Goal: Check status

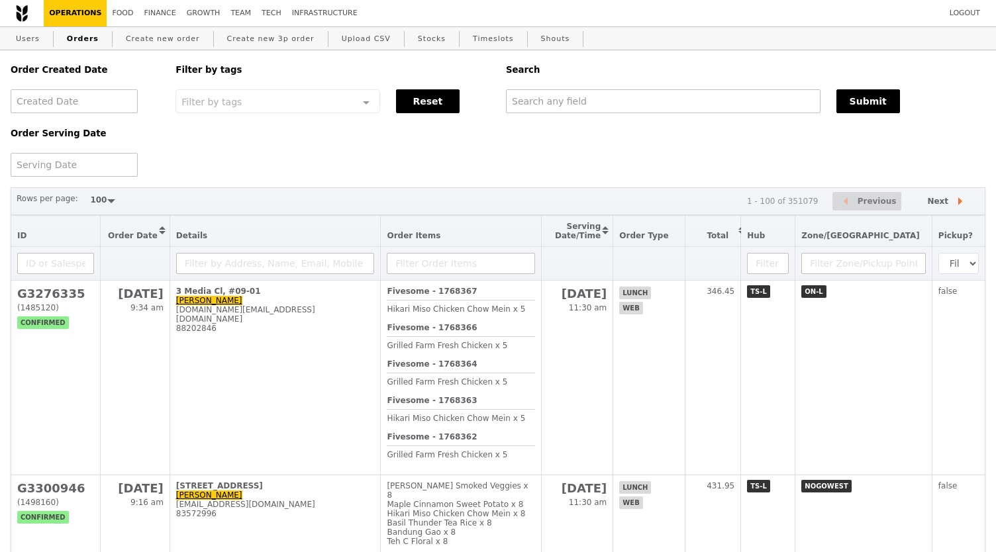
select select "100"
type input "hemalata"
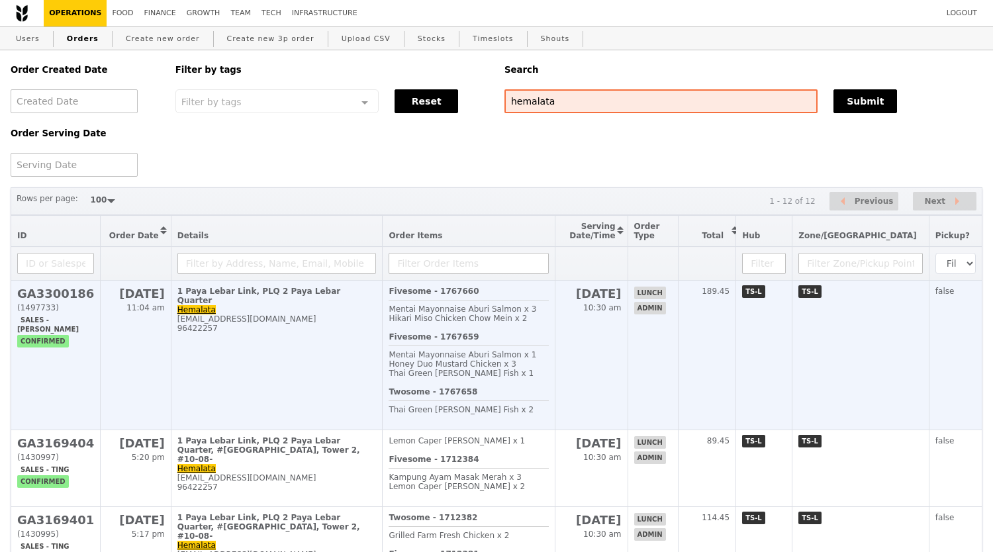
click at [628, 335] on td "[DATE] 10:30 am" at bounding box center [591, 356] width 73 height 150
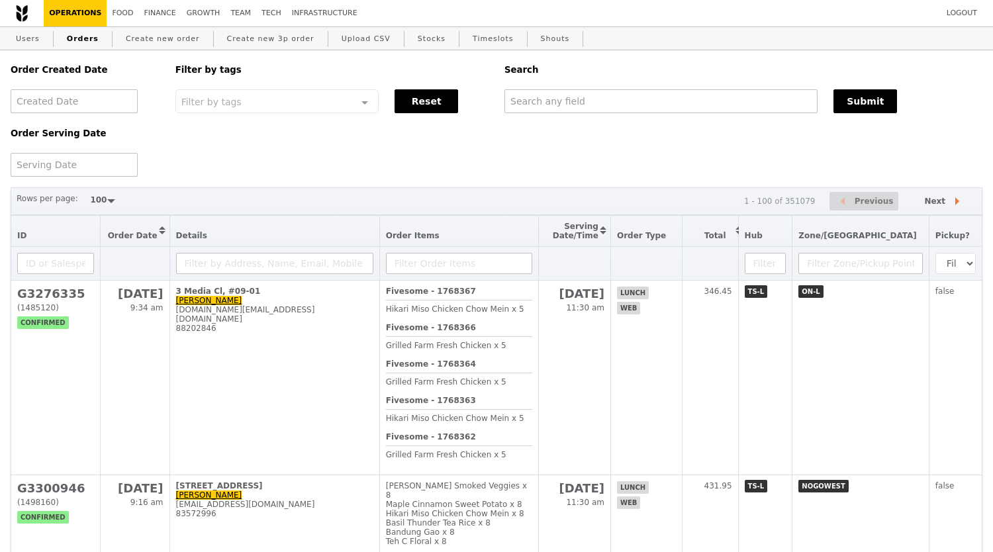
select select "100"
click at [620, 108] on input "text" at bounding box center [661, 101] width 313 height 24
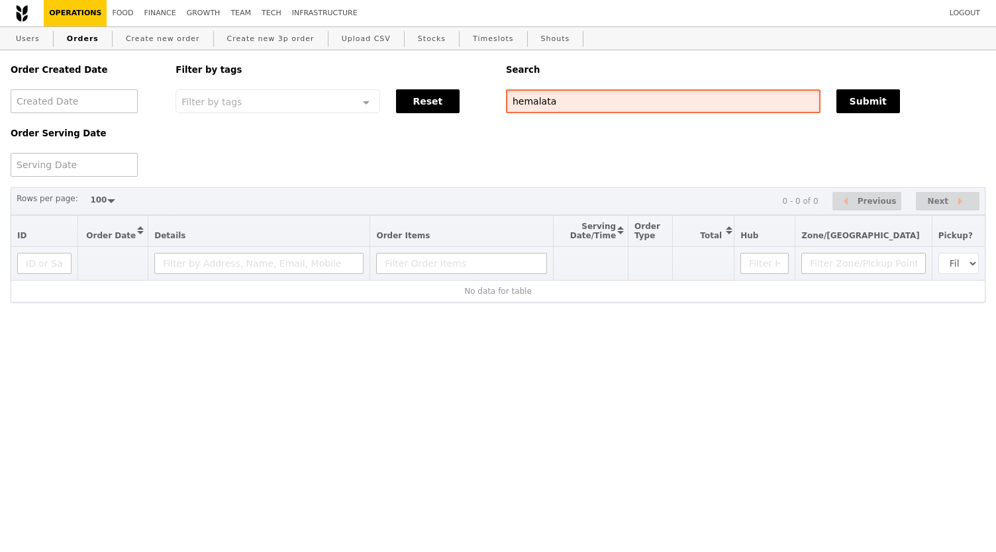
type input "hemalata"
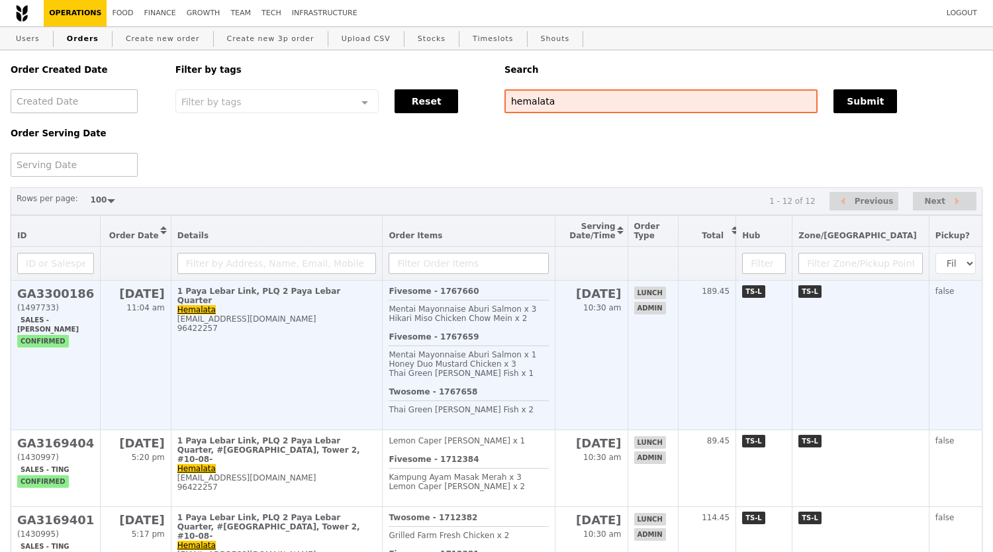
click at [548, 314] on div "Mentai Mayonnaise Aburi Salmon x 3" at bounding box center [469, 309] width 160 height 9
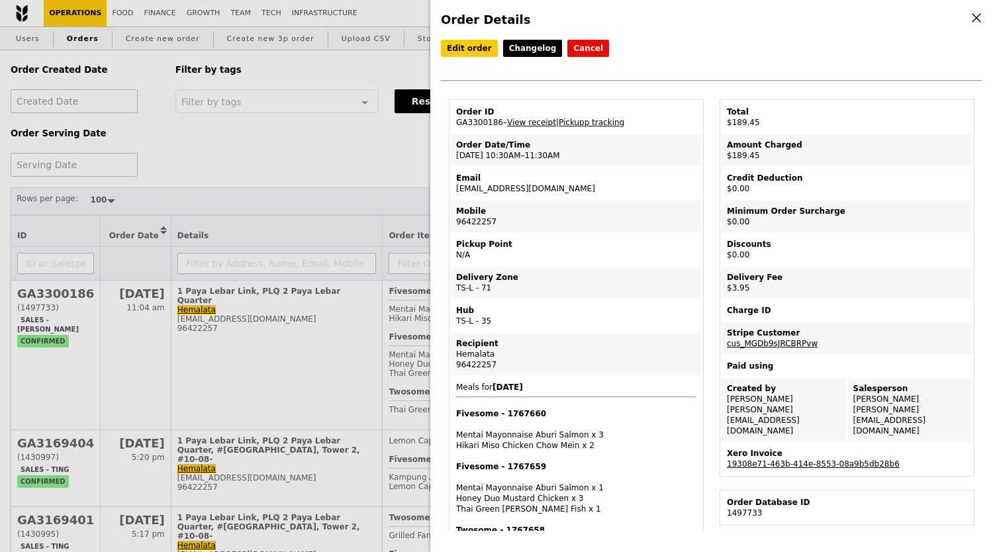
click at [585, 132] on td "Order ID GA3300186 – View receipt | Pickupp tracking" at bounding box center [576, 117] width 251 height 32
click at [586, 127] on link "Pickupp tracking" at bounding box center [592, 122] width 66 height 9
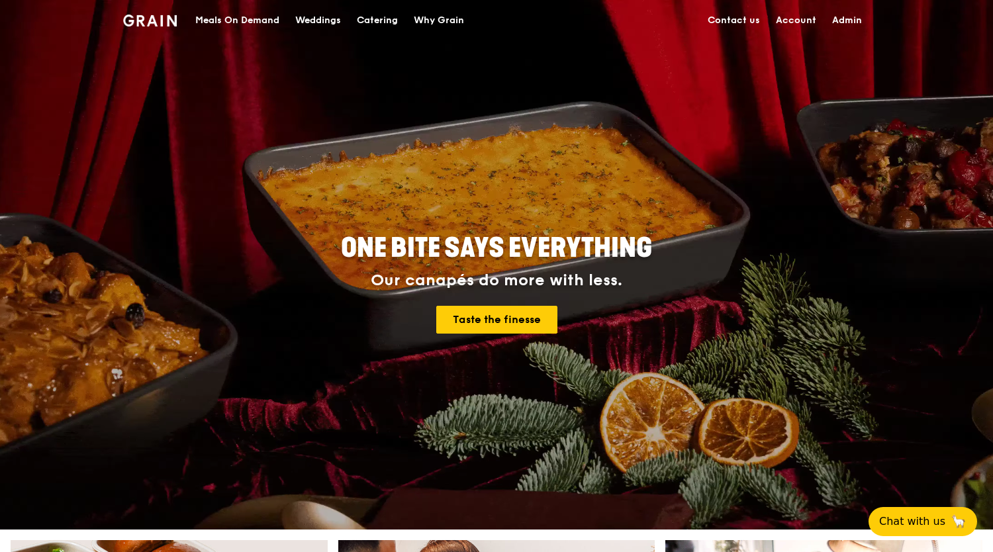
click at [241, 33] on div "Meals On Demand" at bounding box center [237, 21] width 84 height 40
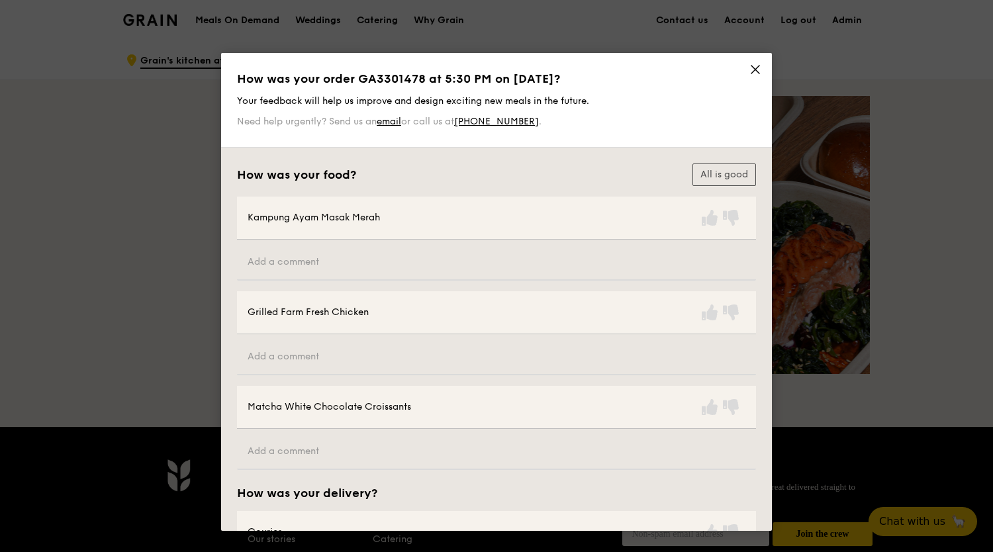
click at [755, 73] on icon at bounding box center [756, 70] width 12 height 12
